Goal: Information Seeking & Learning: Learn about a topic

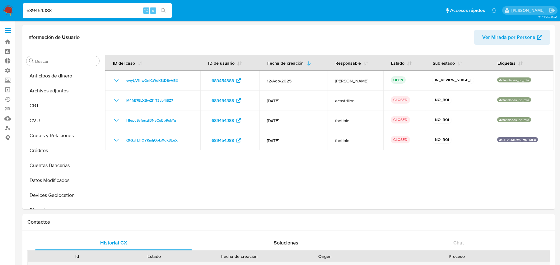
select select "10"
type input "[CREDIT_CARD_NUMBER]"
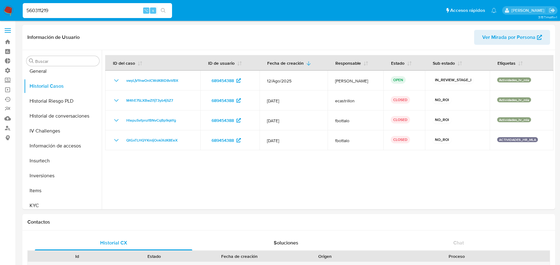
type input "560311219"
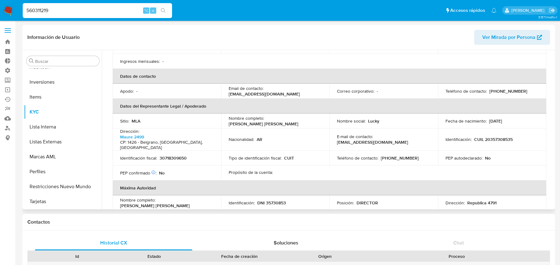
scroll to position [148, 0]
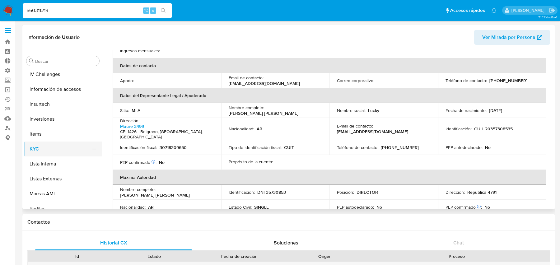
select select "10"
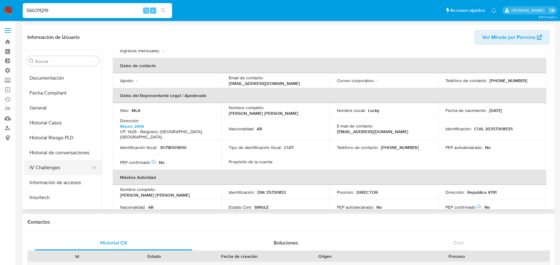
scroll to position [162, 0]
click at [43, 128] on button "Historial Casos" at bounding box center [60, 123] width 73 height 15
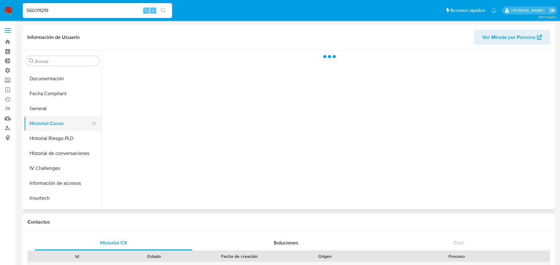
scroll to position [0, 0]
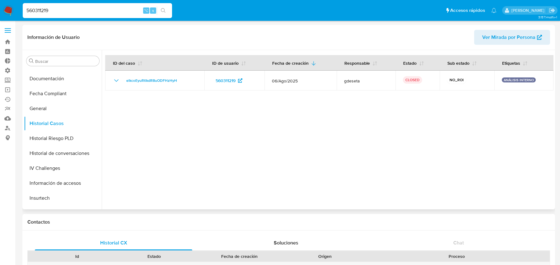
click at [487, 37] on span "Ver Mirada por Persona" at bounding box center [508, 37] width 53 height 15
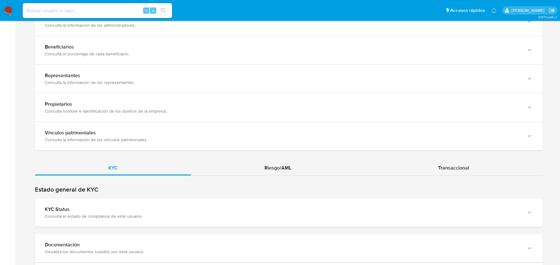
scroll to position [601, 0]
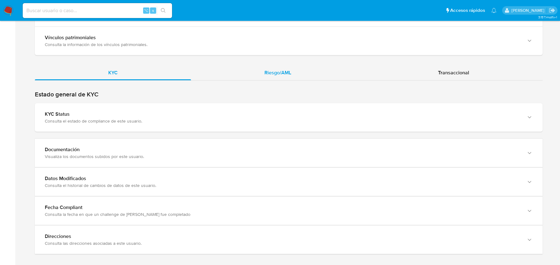
click at [259, 65] on div "Riesgo/AML" at bounding box center [278, 72] width 174 height 15
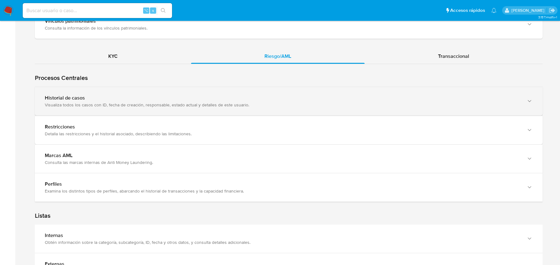
click at [170, 95] on div "Historial de casos" at bounding box center [283, 98] width 476 height 6
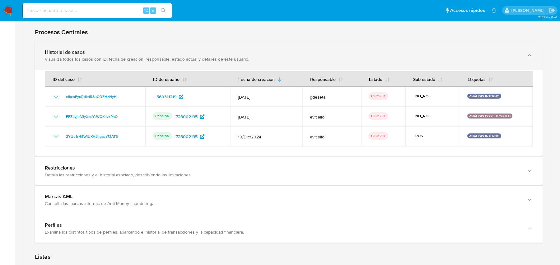
scroll to position [665, 0]
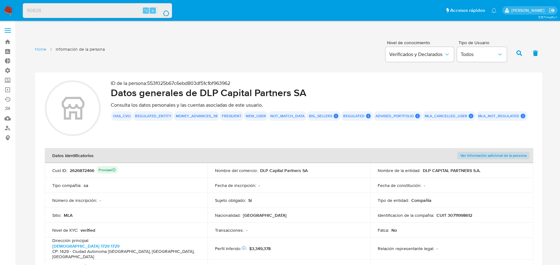
scroll to position [676, 0]
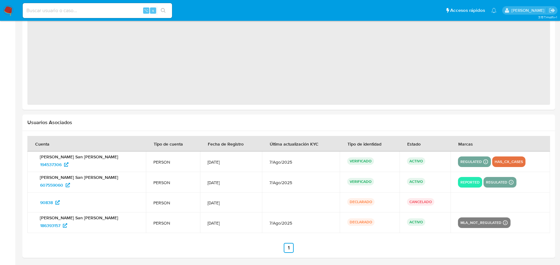
scroll to position [327, 0]
select select "10"
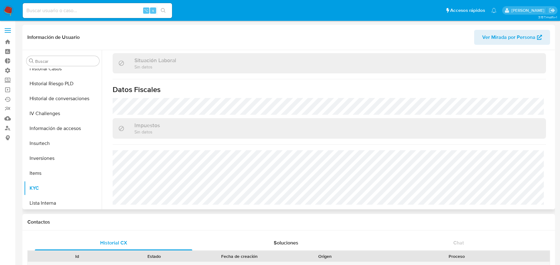
scroll to position [184, 0]
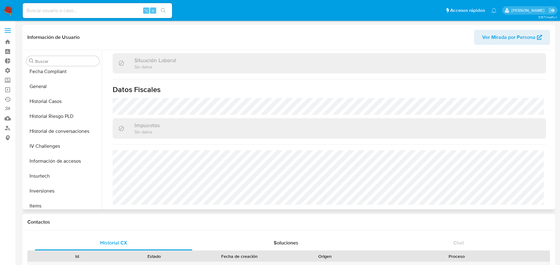
click at [501, 38] on span "Ver Mirada por Persona" at bounding box center [508, 37] width 53 height 15
